Goal: Obtain resource: Download file/media

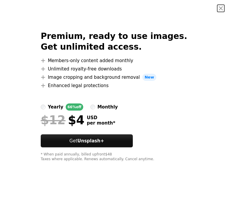
click at [0, 0] on img at bounding box center [0, 0] width 0 height 0
drag, startPoint x: 156, startPoint y: 86, endPoint x: 110, endPoint y: 105, distance: 50.1
click at [0, 0] on img at bounding box center [0, 0] width 0 height 0
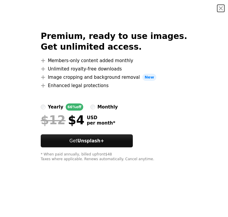
click at [0, 0] on img at bounding box center [0, 0] width 0 height 0
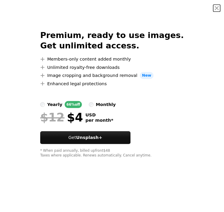
scroll to position [0, 0]
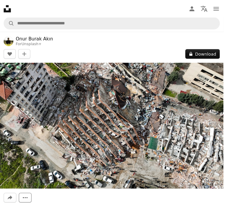
scroll to position [127, 0]
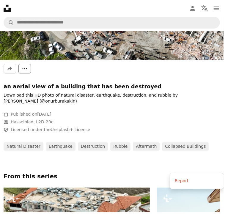
click at [27, 71] on icon "More Actions" at bounding box center [24, 68] width 5 height 5
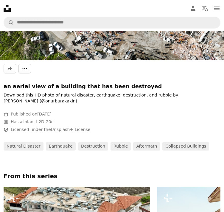
scroll to position [2278, 0]
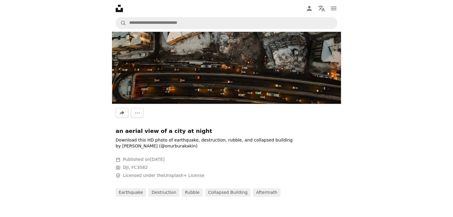
scroll to position [20, 0]
